Goal: Find contact information: Find contact information

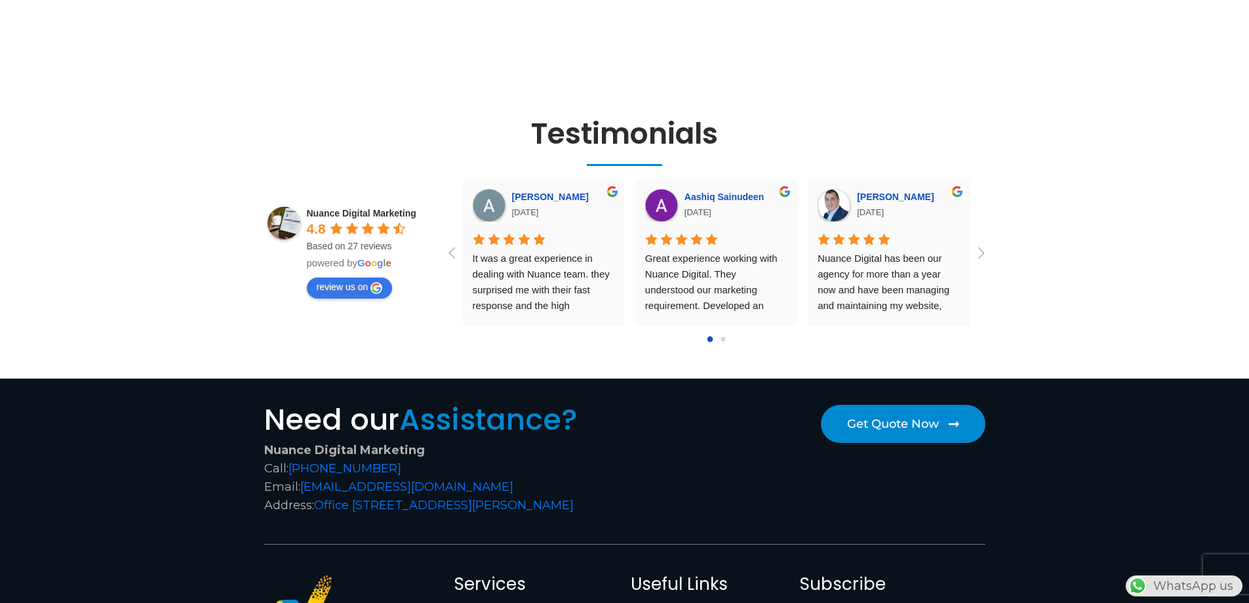
scroll to position [5436, 0]
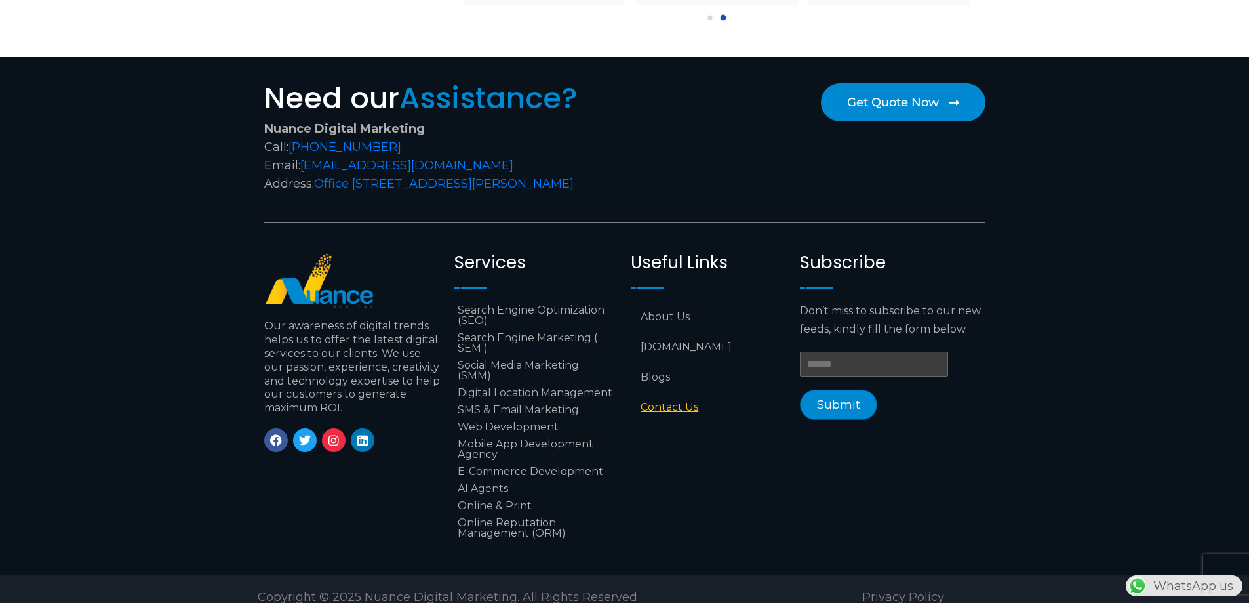
click at [670, 392] on link "Contact Us" at bounding box center [709, 407] width 156 height 30
click at [684, 392] on link "Contact Us" at bounding box center [709, 407] width 156 height 30
